Goal: Find specific page/section: Find specific page/section

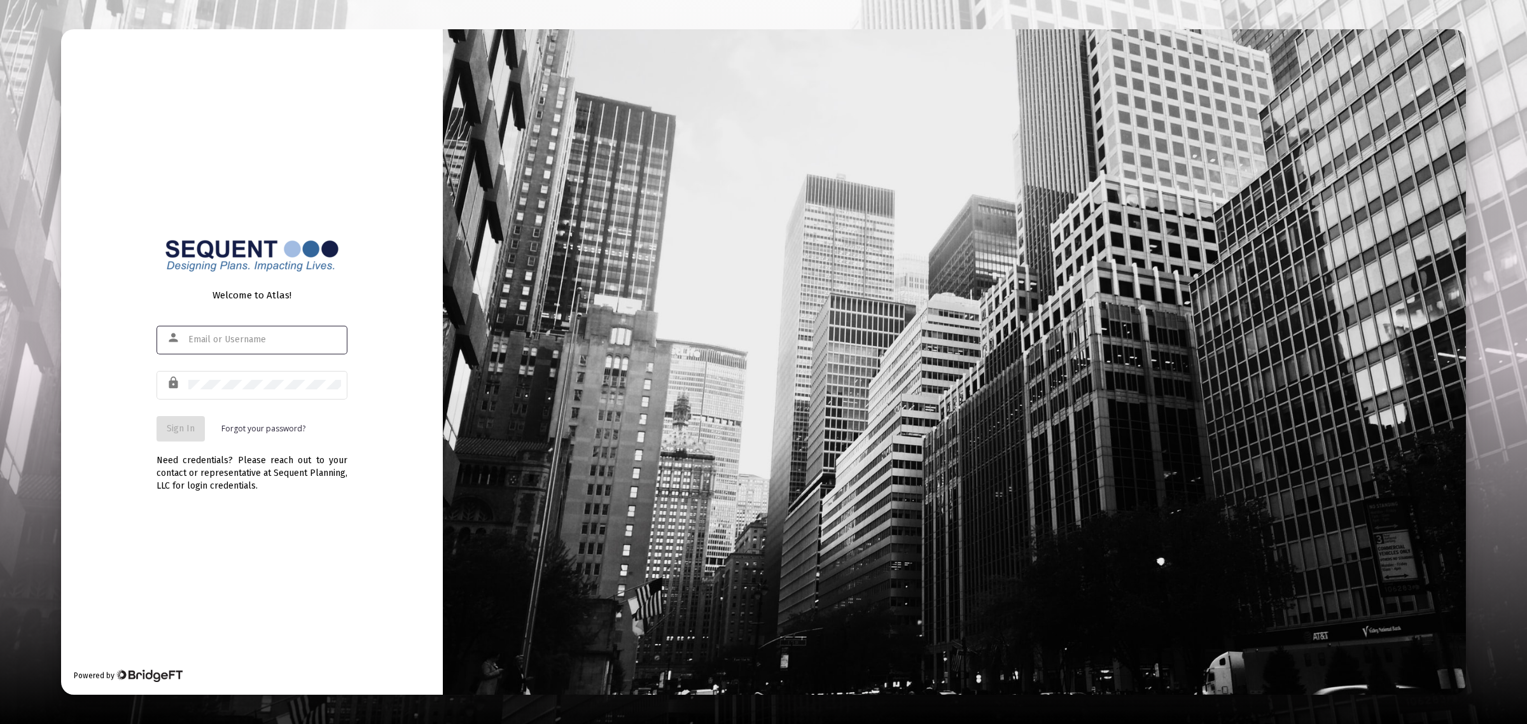
type input "[EMAIL_ADDRESS][DOMAIN_NAME]"
click at [167, 428] on span "Sign In" at bounding box center [181, 428] width 28 height 11
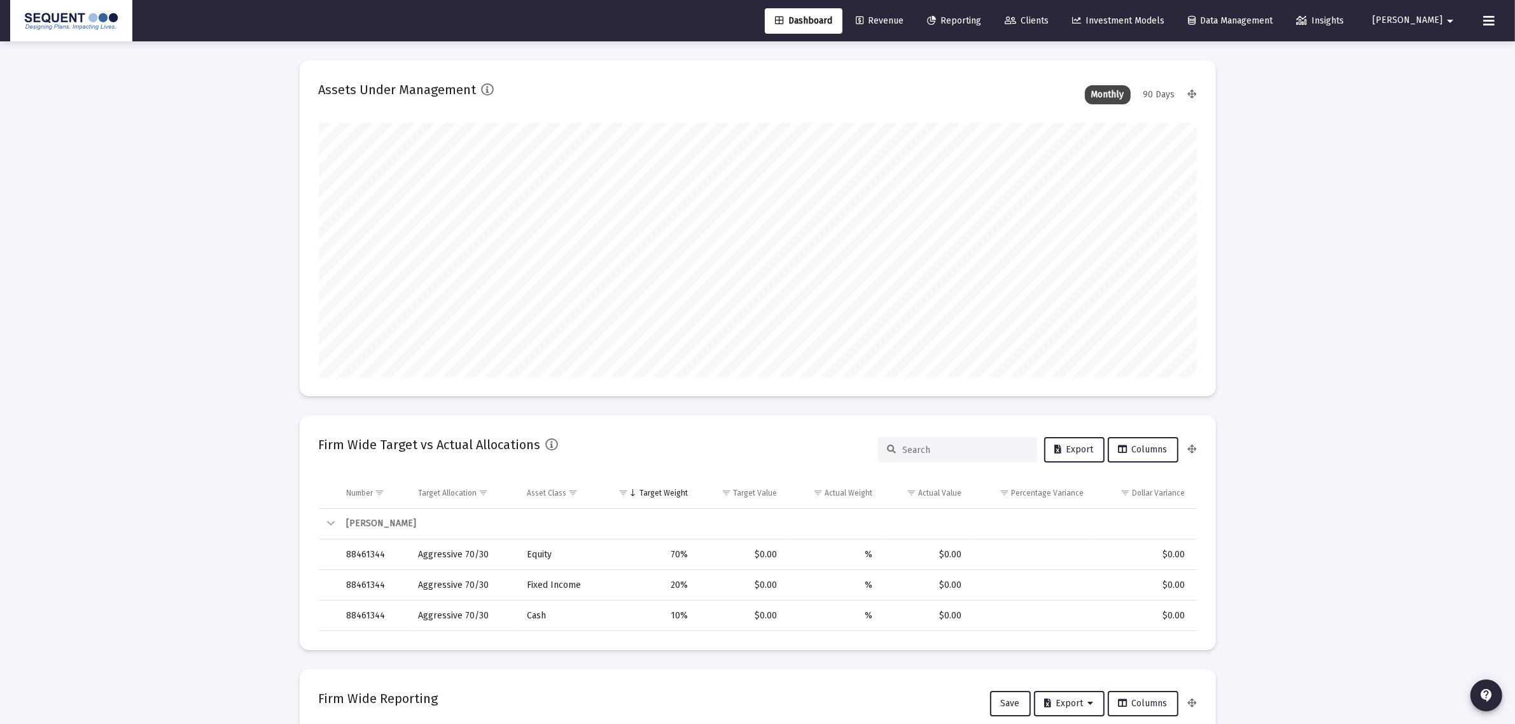
scroll to position [255, 473]
type input "[DATE]"
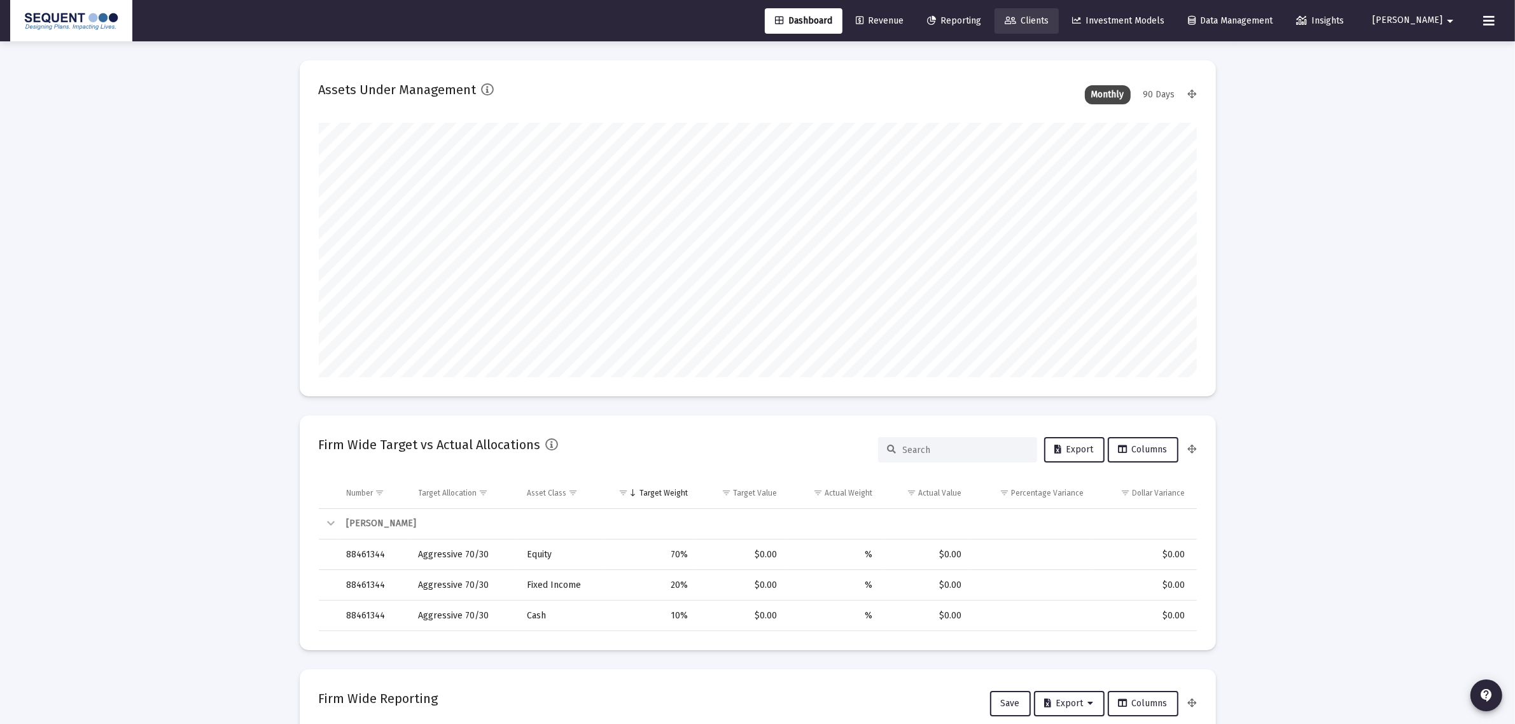
click at [1051, 10] on link "Clients" at bounding box center [1027, 20] width 64 height 25
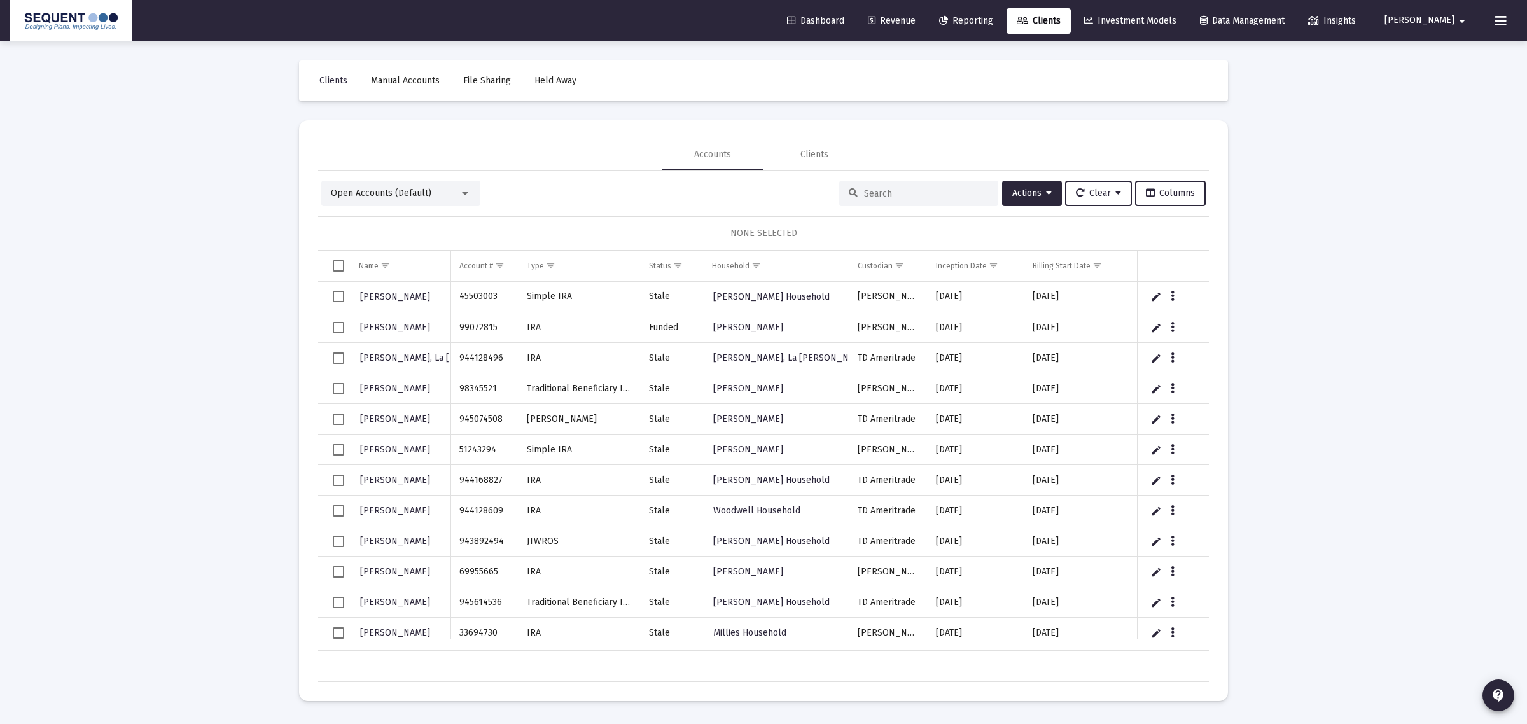
click at [929, 191] on input at bounding box center [926, 193] width 125 height 11
paste input "78302340"
type input "78302340"
